Goal: Check status: Check status

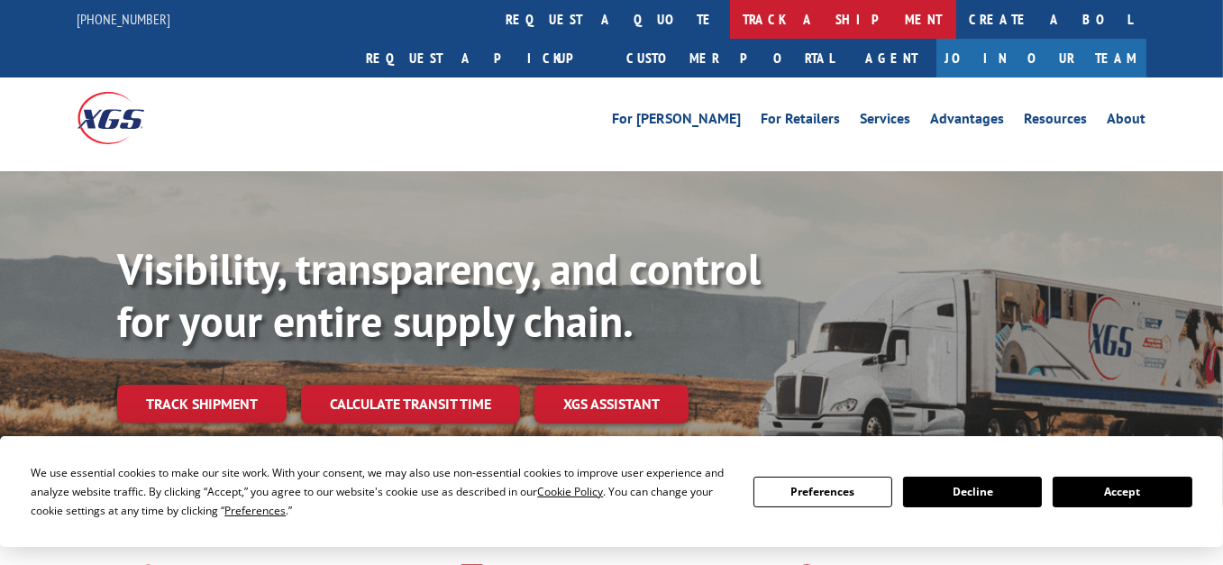
click at [730, 15] on link "track a shipment" at bounding box center [843, 19] width 226 height 39
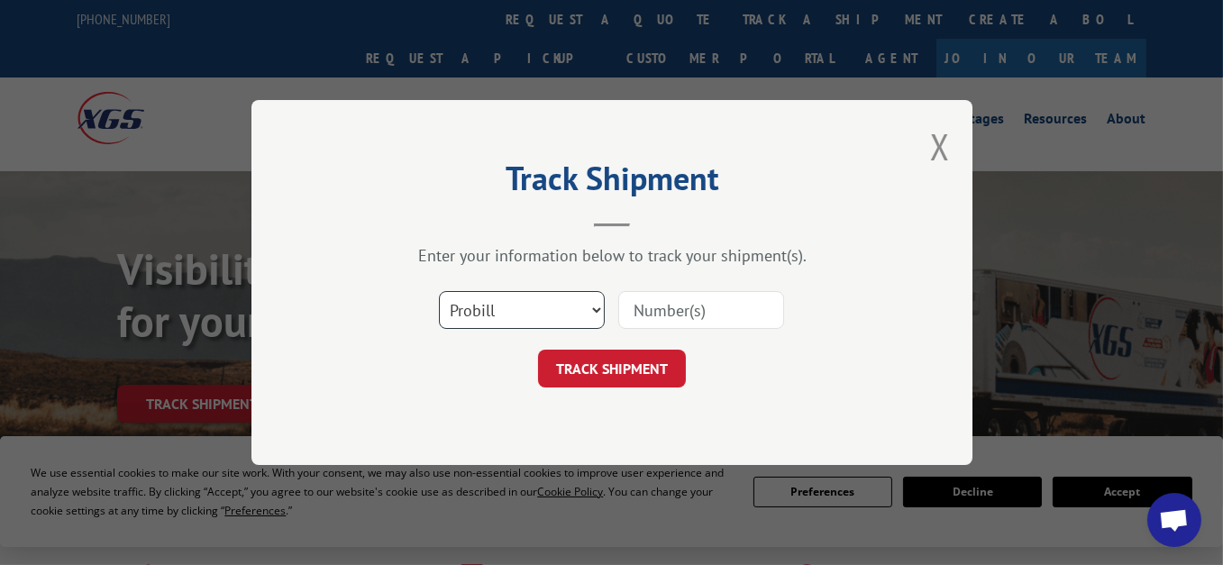
click at [474, 317] on select "Select category... Probill BOL PO" at bounding box center [522, 310] width 166 height 38
select select "bol"
click at [439, 291] on select "Select category... Probill BOL PO" at bounding box center [522, 310] width 166 height 38
click at [636, 317] on input at bounding box center [701, 310] width 166 height 38
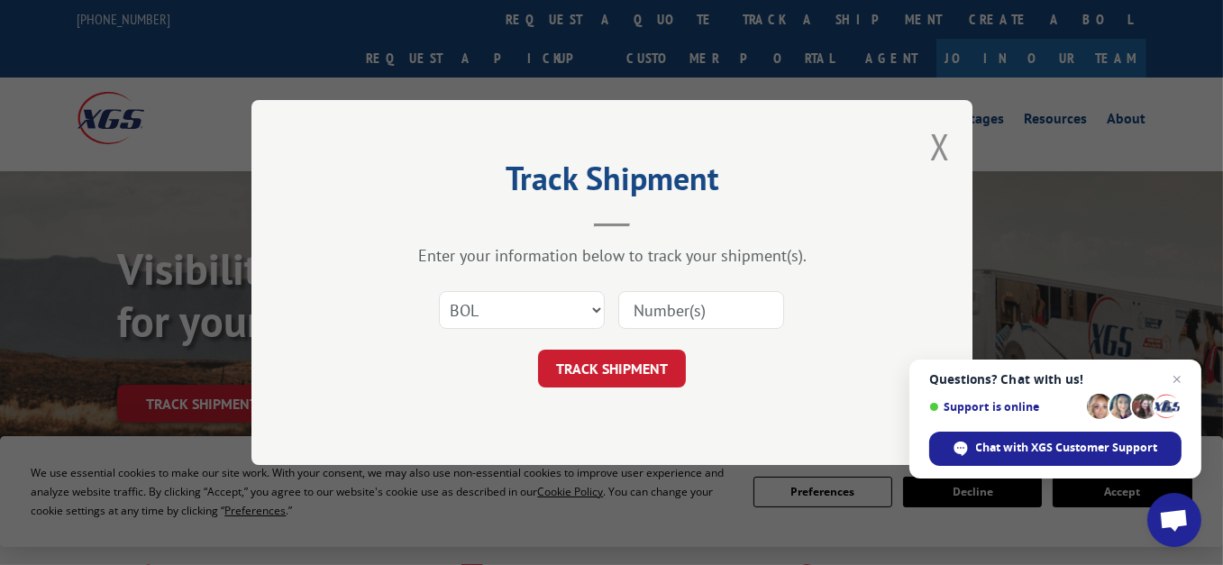
paste input "7060455"
type input "7060455"
click at [617, 371] on button "TRACK SHIPMENT" at bounding box center [612, 369] width 148 height 38
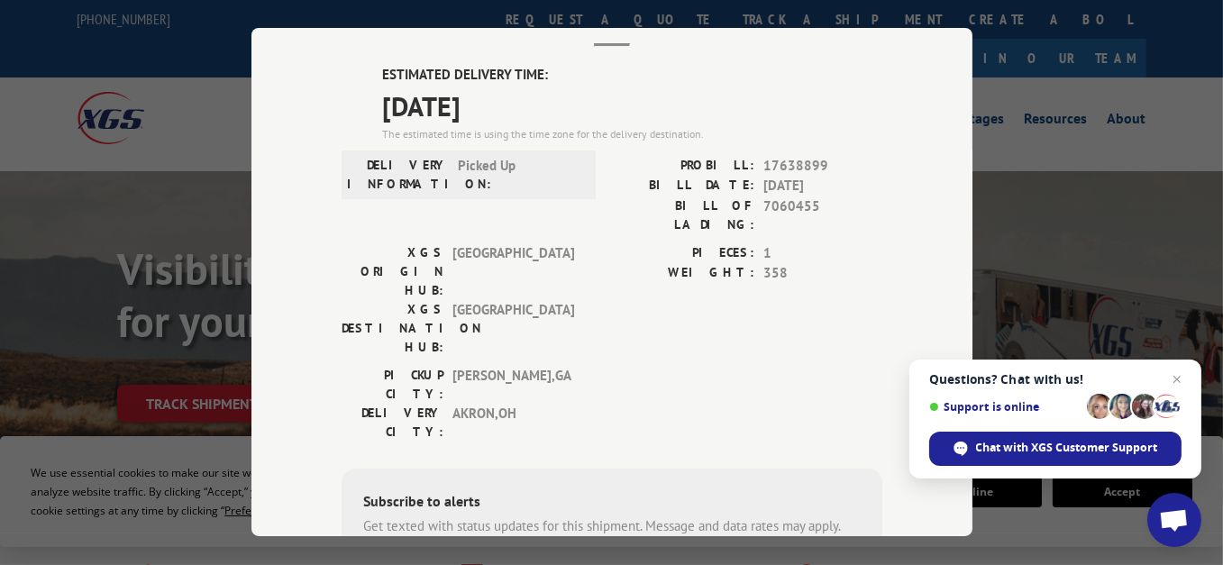
scroll to position [180, 0]
